Goal: Task Accomplishment & Management: Use online tool/utility

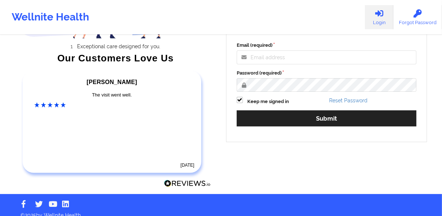
scroll to position [117, 0]
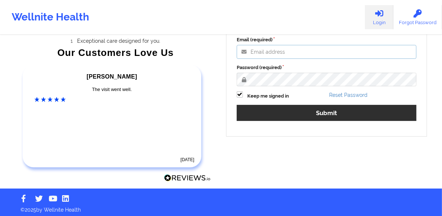
type input "[PERSON_NAME][EMAIL_ADDRESS][DOMAIN_NAME]"
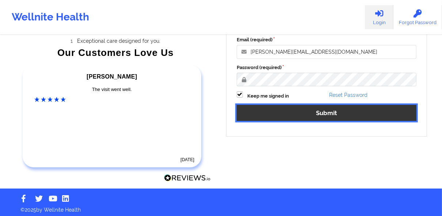
click at [328, 112] on button "Submit" at bounding box center [327, 113] width 180 height 16
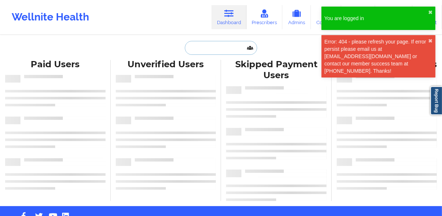
click at [214, 43] on input "text" at bounding box center [221, 48] width 72 height 14
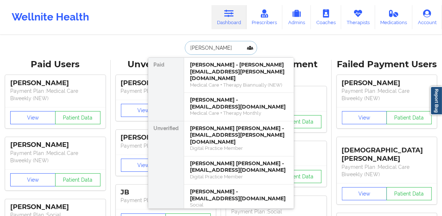
type input "[PERSON_NAME]"
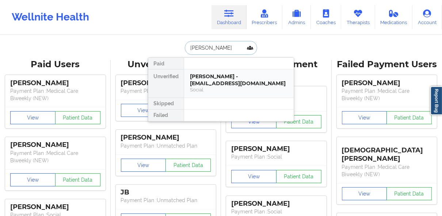
click at [223, 77] on div "[PERSON_NAME] - [EMAIL_ADDRESS][DOMAIN_NAME]" at bounding box center [239, 80] width 98 height 14
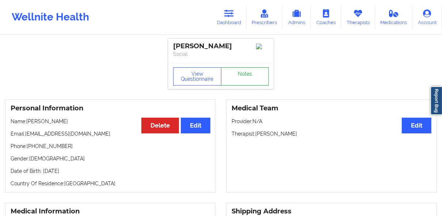
click at [245, 75] on link "Notes" at bounding box center [245, 76] width 48 height 18
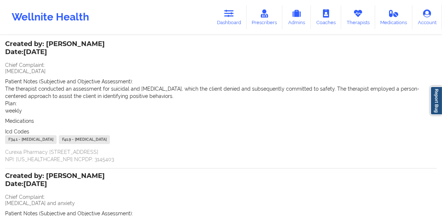
scroll to position [58, 0]
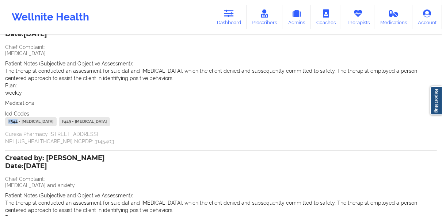
drag, startPoint x: 18, startPoint y: 122, endPoint x: 6, endPoint y: 122, distance: 12.4
click at [6, 122] on div "F34.1 - [MEDICAL_DATA]" at bounding box center [30, 121] width 51 height 9
copy div "F34.1"
drag, startPoint x: 78, startPoint y: 120, endPoint x: 68, endPoint y: 120, distance: 10.2
click at [68, 120] on div "F41.9 - [MEDICAL_DATA]" at bounding box center [84, 121] width 51 height 9
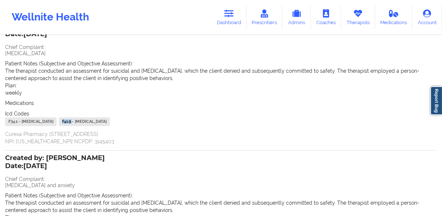
copy div "F41.9"
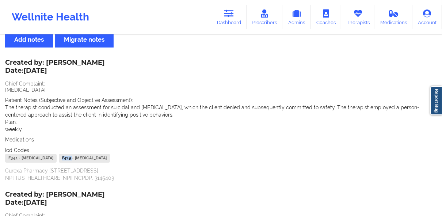
scroll to position [0, 0]
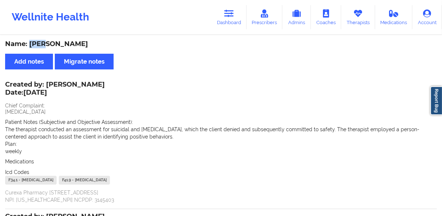
drag, startPoint x: 30, startPoint y: 42, endPoint x: 43, endPoint y: 45, distance: 13.0
click at [43, 45] on div "Name: [PERSON_NAME]" at bounding box center [221, 44] width 432 height 8
click at [221, 14] on link "Dashboard" at bounding box center [228, 17] width 35 height 24
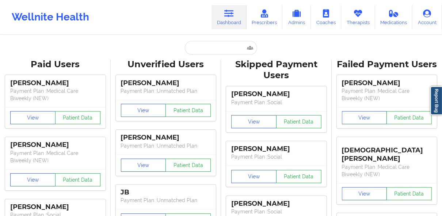
click at [222, 48] on input "text" at bounding box center [221, 48] width 72 height 14
paste input "1558790501"
type input "1558790501"
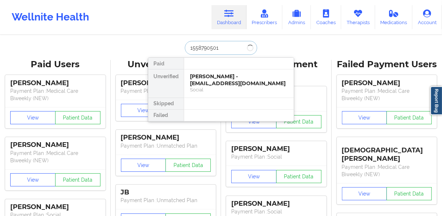
drag, startPoint x: 221, startPoint y: 49, endPoint x: 185, endPoint y: 49, distance: 35.8
click at [185, 49] on input "1558790501" at bounding box center [221, 48] width 72 height 14
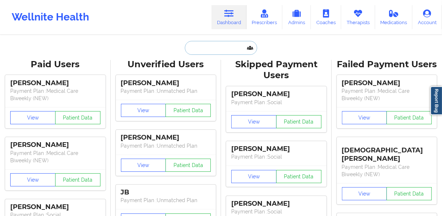
paste input "[EMAIL_ADDRESS][DOMAIN_NAME]"
type input "[EMAIL_ADDRESS][DOMAIN_NAME]"
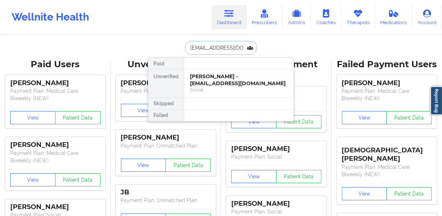
click at [213, 81] on div "[PERSON_NAME] - [EMAIL_ADDRESS][DOMAIN_NAME]" at bounding box center [239, 80] width 98 height 14
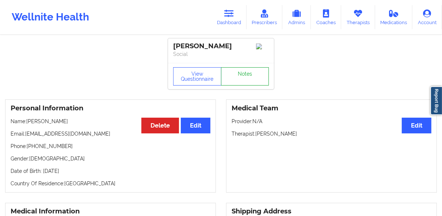
click at [244, 82] on link "Notes" at bounding box center [245, 76] width 48 height 18
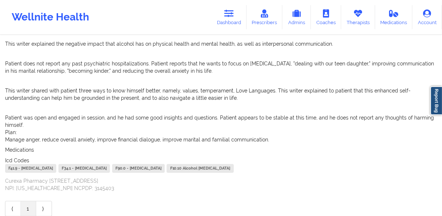
scroll to position [175, 0]
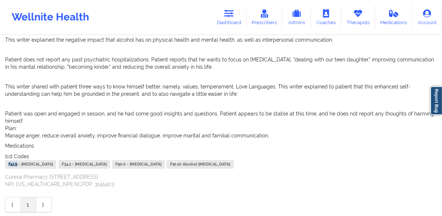
drag, startPoint x: 18, startPoint y: 157, endPoint x: 8, endPoint y: 157, distance: 10.2
click at [8, 160] on div "F41.9 - [MEDICAL_DATA]" at bounding box center [30, 164] width 51 height 9
copy div "F41.9"
drag, startPoint x: 96, startPoint y: 157, endPoint x: 85, endPoint y: 157, distance: 10.6
click at [85, 160] on div "F34.1 - [MEDICAL_DATA]" at bounding box center [83, 164] width 51 height 9
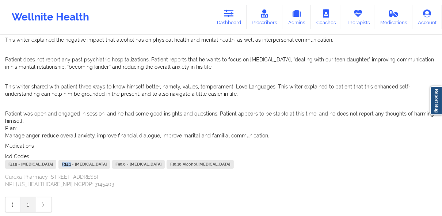
copy div "F34.1"
drag, startPoint x: 156, startPoint y: 158, endPoint x: 145, endPoint y: 157, distance: 11.7
click at [145, 160] on div "F90.0 - [MEDICAL_DATA]" at bounding box center [138, 164] width 53 height 9
copy div "F90.0"
drag, startPoint x: 317, startPoint y: 157, endPoint x: 306, endPoint y: 157, distance: 11.0
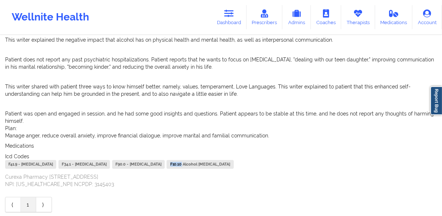
click at [233, 160] on div "F10.10 Alcohol [MEDICAL_DATA]" at bounding box center [199, 164] width 67 height 9
copy div "F10.10"
